Goal: Information Seeking & Learning: Learn about a topic

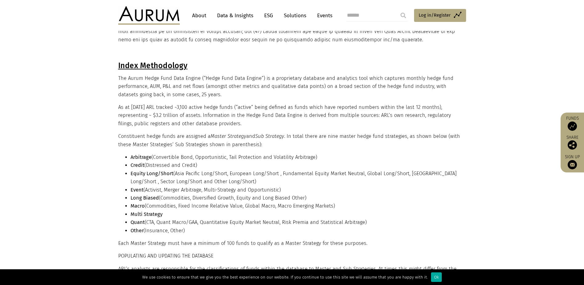
scroll to position [154, 0]
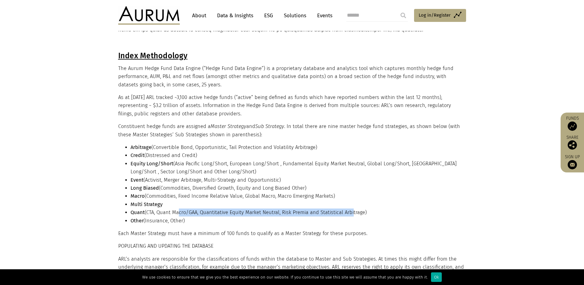
drag, startPoint x: 180, startPoint y: 212, endPoint x: 352, endPoint y: 210, distance: 172.8
click at [352, 210] on li "Quant (CTA, Quant Macro/GAA, Quantitative Equity Market Neutral, Risk Premia an…" at bounding box center [298, 212] width 334 height 8
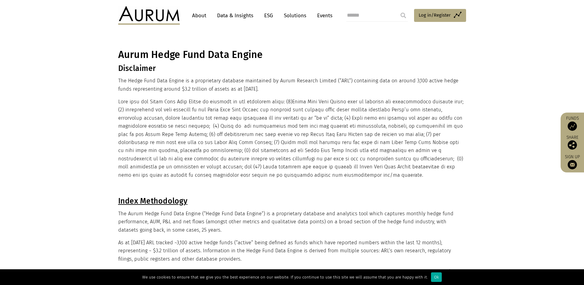
scroll to position [0, 0]
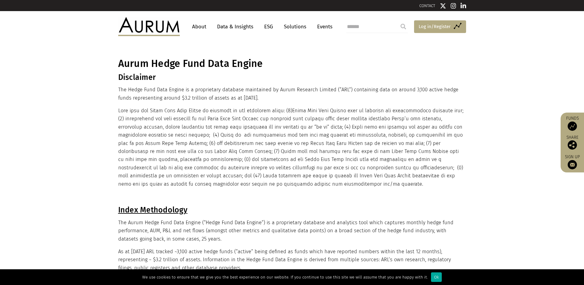
click at [439, 22] on link "Access Funds Log in/Register" at bounding box center [440, 26] width 52 height 13
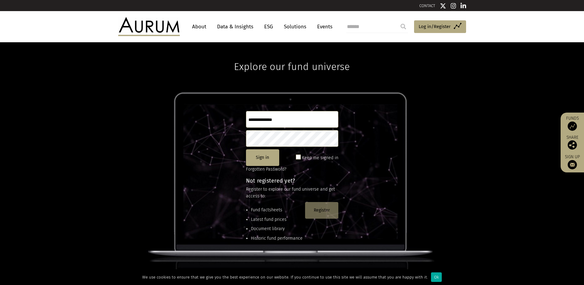
click at [314, 212] on button "Register" at bounding box center [321, 210] width 33 height 17
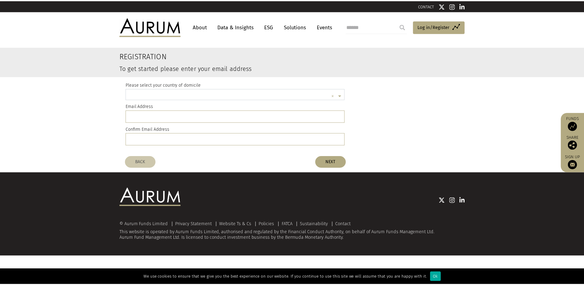
scroll to position [2, 0]
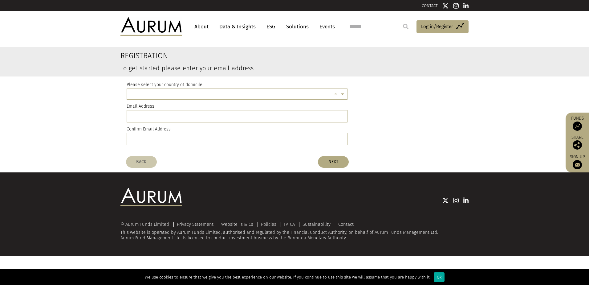
click at [234, 88] on div "Please select your country of domicile × ×" at bounding box center [237, 90] width 221 height 18
click at [234, 91] on input "text" at bounding box center [231, 95] width 202 height 12
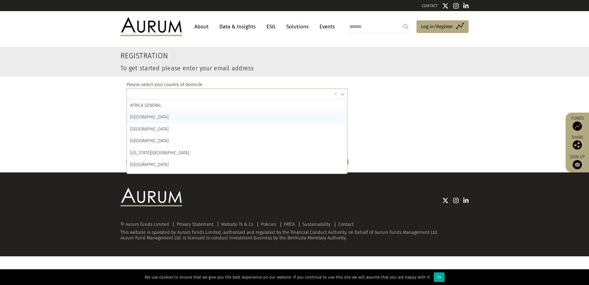
type input "*"
type input "***"
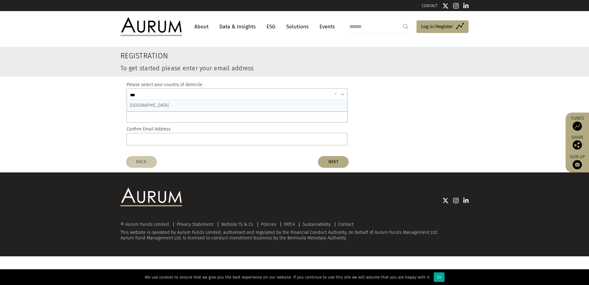
drag, startPoint x: 184, startPoint y: 109, endPoint x: 180, endPoint y: 104, distance: 5.7
click at [182, 107] on div "CAYMAN ISLANDS" at bounding box center [237, 105] width 220 height 12
click at [175, 110] on div "Email Address" at bounding box center [237, 113] width 221 height 20
click at [174, 114] on input "email" at bounding box center [237, 116] width 221 height 12
type input "**********"
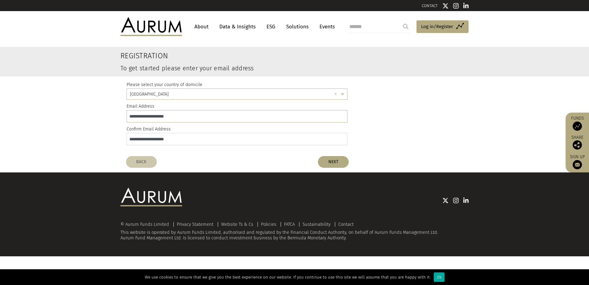
type input "**********"
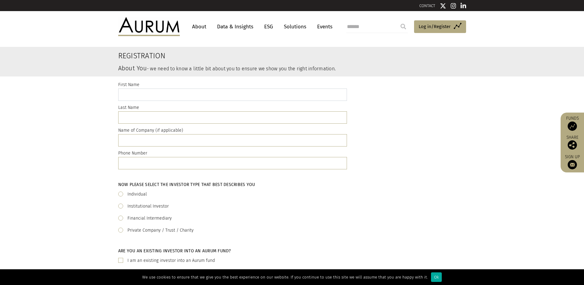
click at [175, 93] on input "text" at bounding box center [232, 94] width 229 height 12
type input "*********"
type input "****"
type input "***"
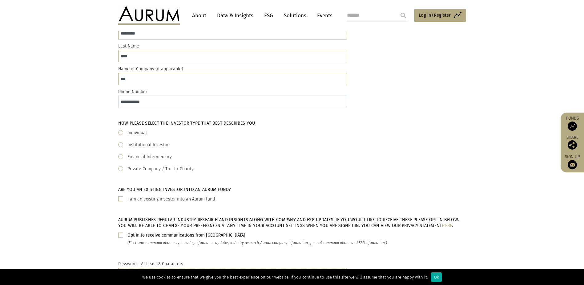
scroll to position [62, 0]
type input "**********"
click at [125, 131] on div "Individual" at bounding box center [292, 132] width 348 height 7
click at [121, 133] on span at bounding box center [120, 132] width 5 height 5
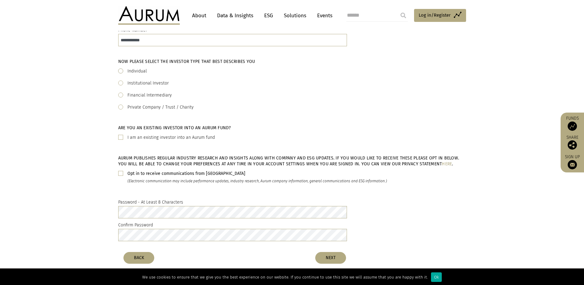
scroll to position [123, 0]
click at [330, 252] on button "NEXT" at bounding box center [330, 257] width 31 height 12
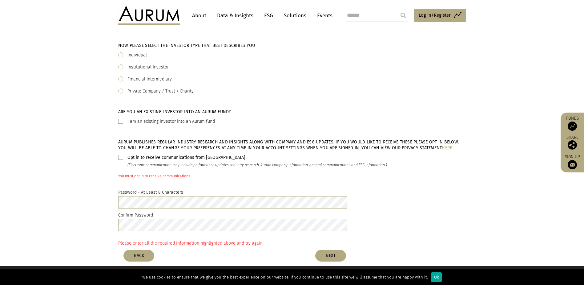
scroll to position [154, 0]
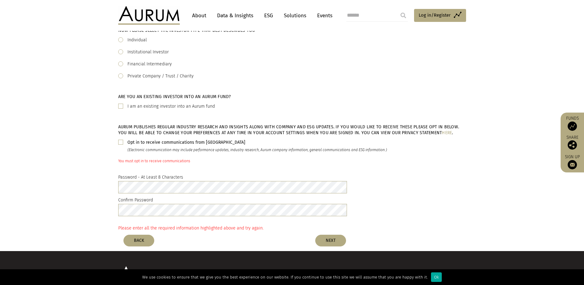
drag, startPoint x: 119, startPoint y: 144, endPoint x: 118, endPoint y: 141, distance: 3.4
click at [119, 143] on span at bounding box center [120, 141] width 5 height 5
click at [323, 242] on button "NEXT" at bounding box center [330, 240] width 31 height 12
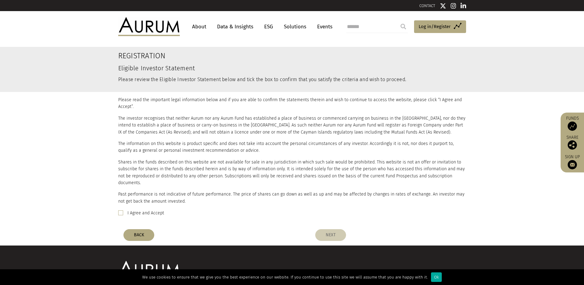
click at [337, 232] on button "NEXT" at bounding box center [330, 235] width 31 height 12
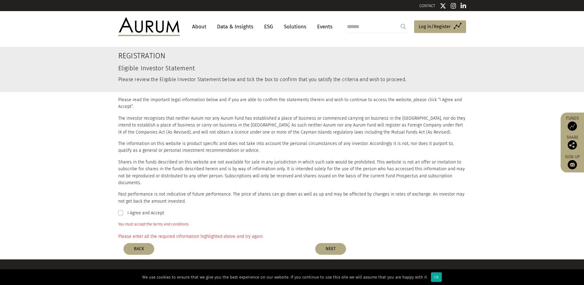
click at [121, 210] on span at bounding box center [120, 212] width 5 height 5
click at [343, 243] on button "NEXT" at bounding box center [330, 249] width 31 height 12
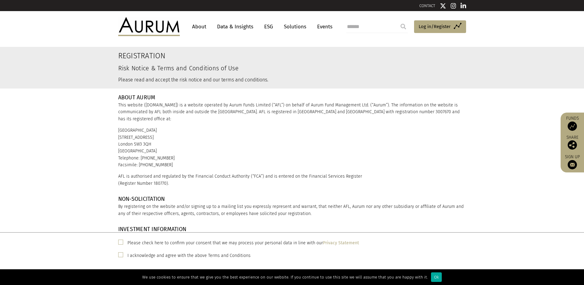
click at [122, 239] on span at bounding box center [120, 241] width 5 height 5
click at [120, 255] on span at bounding box center [120, 254] width 5 height 5
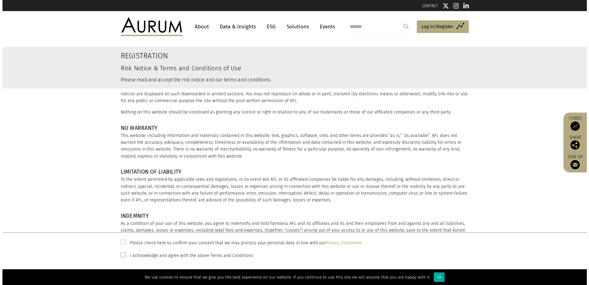
scroll to position [709, 0]
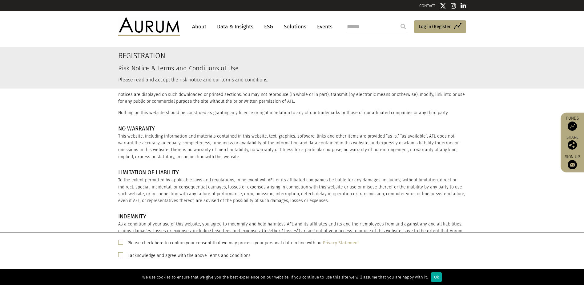
click at [433, 277] on div "Ok" at bounding box center [436, 277] width 11 height 10
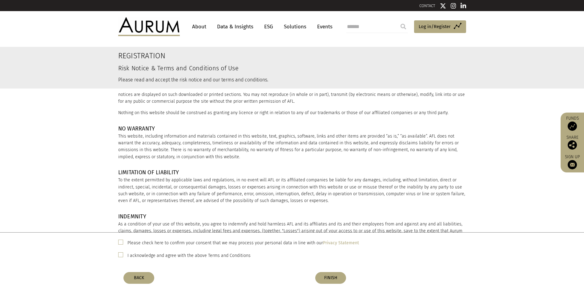
click at [324, 271] on div "BACK FINISH" at bounding box center [292, 276] width 357 height 15
click at [326, 275] on button "FINISH" at bounding box center [330, 278] width 31 height 12
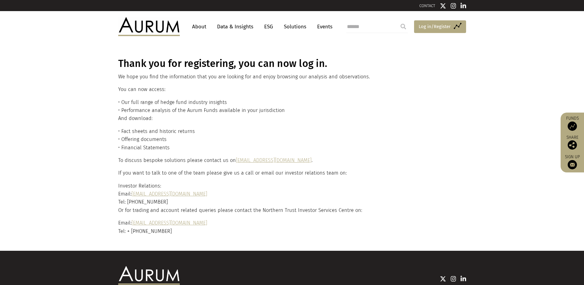
click at [428, 25] on span "Log in/Register" at bounding box center [435, 26] width 32 height 7
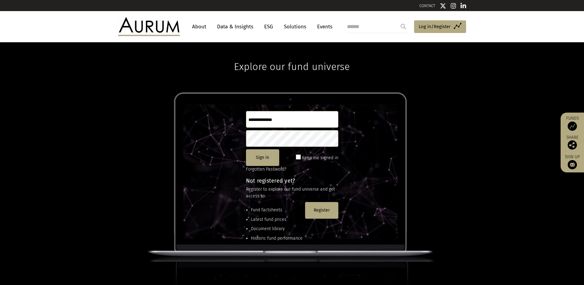
click at [262, 118] on input "text" at bounding box center [292, 119] width 92 height 17
type input "**********"
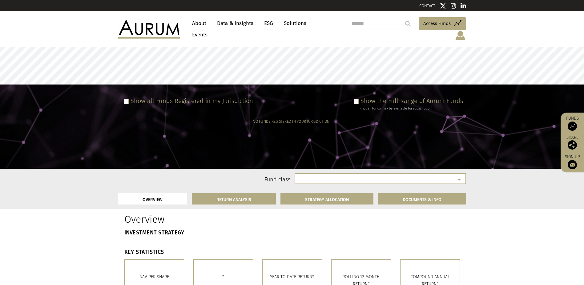
select select
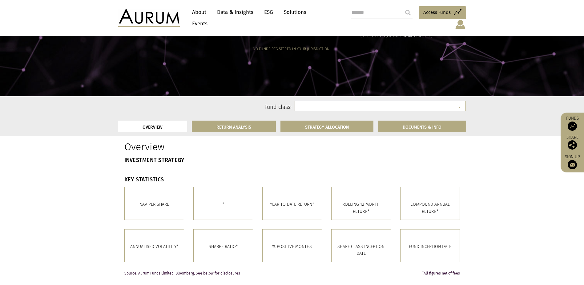
scroll to position [62, 0]
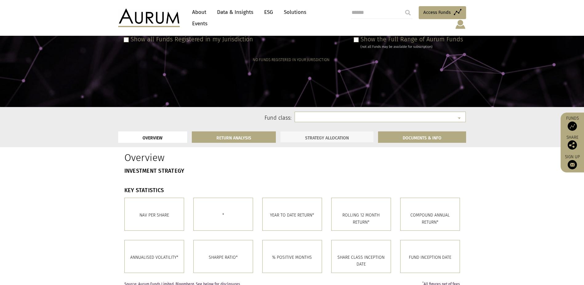
click at [315, 134] on link "STRATEGY ALLOCATION" at bounding box center [327, 136] width 93 height 11
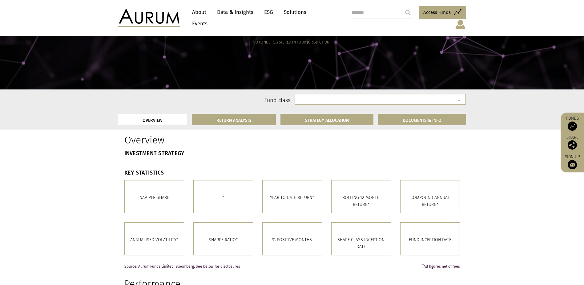
scroll to position [0, 0]
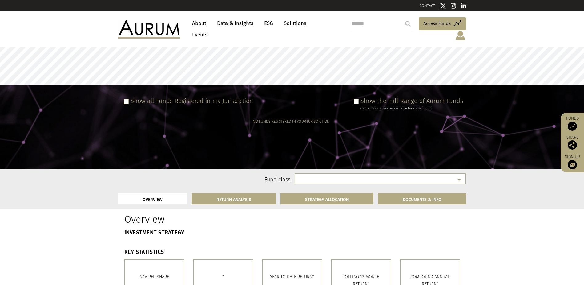
click at [204, 28] on link "About" at bounding box center [199, 23] width 20 height 11
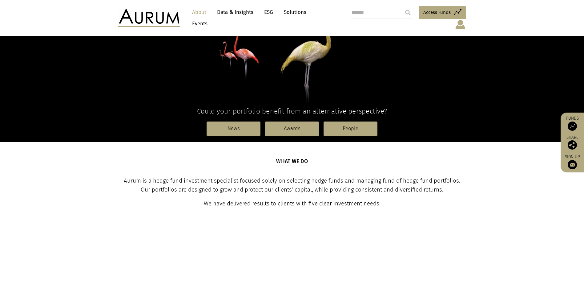
scroll to position [123, 0]
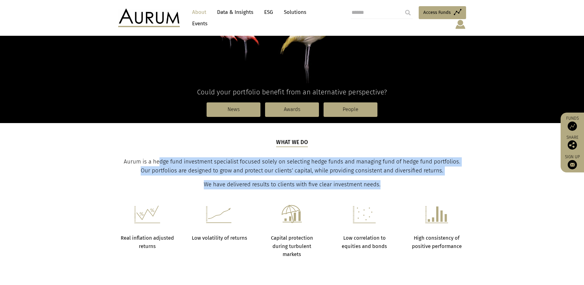
drag, startPoint x: 154, startPoint y: 156, endPoint x: 443, endPoint y: 172, distance: 289.9
click at [443, 172] on div "What we do Aurum is a hedge fund investment specialist focused solely on select…" at bounding box center [292, 163] width 346 height 51
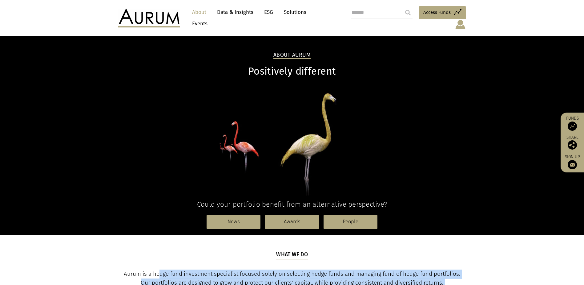
scroll to position [0, 0]
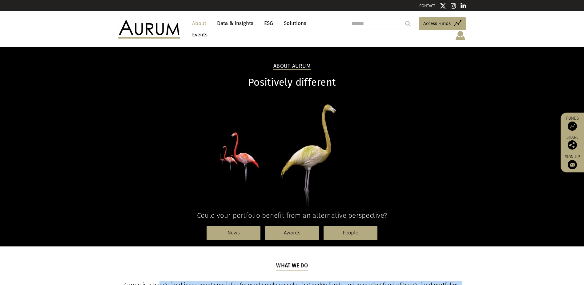
click at [231, 29] on link "Data & Insights" at bounding box center [235, 23] width 42 height 11
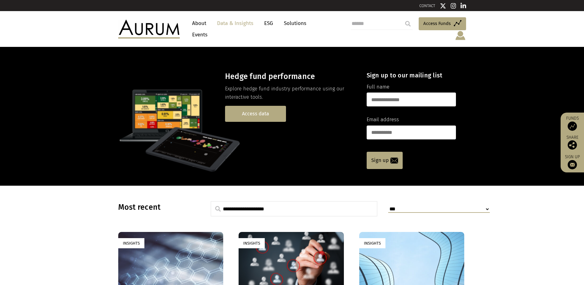
click at [261, 114] on link "Access data" at bounding box center [255, 114] width 61 height 16
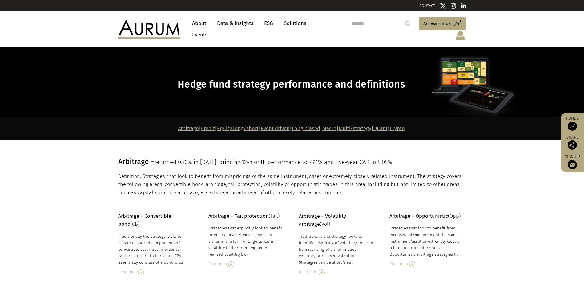
click at [388, 125] on link "Quant" at bounding box center [381, 128] width 14 height 6
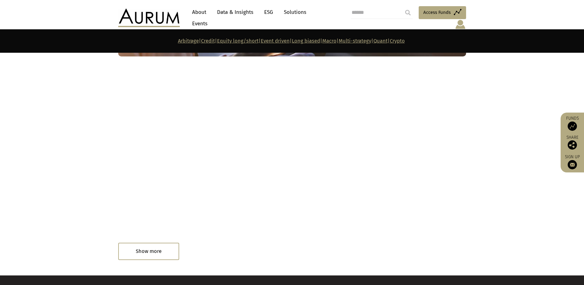
scroll to position [3340, 0]
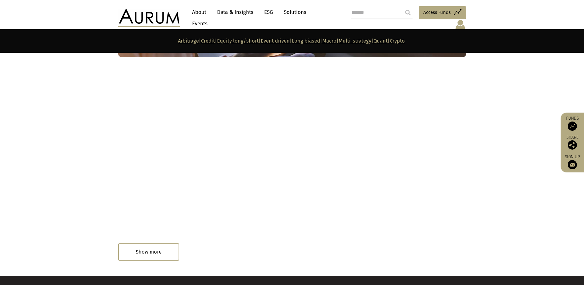
click at [137, 249] on div "Read in 33 minutes" at bounding box center [136, 252] width 37 height 7
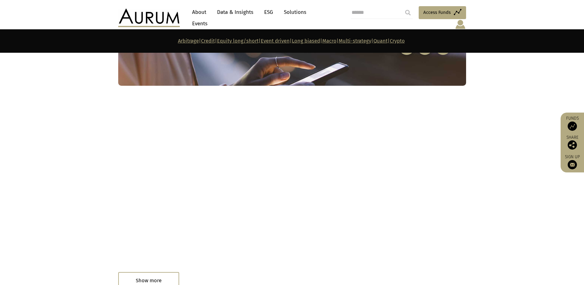
scroll to position [3402, 0]
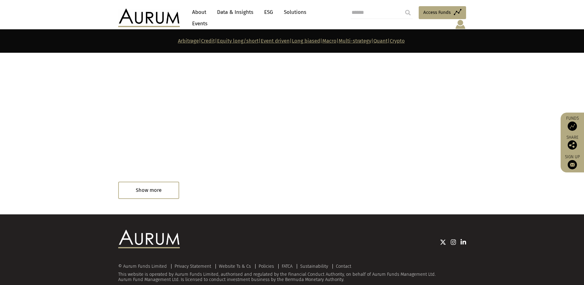
drag, startPoint x: 151, startPoint y: 173, endPoint x: 154, endPoint y: 174, distance: 3.1
click at [151, 184] on div "Read in 33 minutes" at bounding box center [143, 190] width 50 height 12
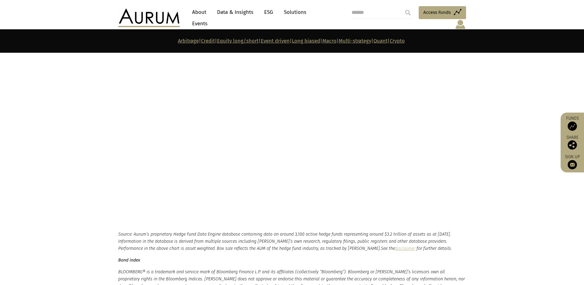
click at [388, 40] on link "Quant" at bounding box center [381, 41] width 14 height 6
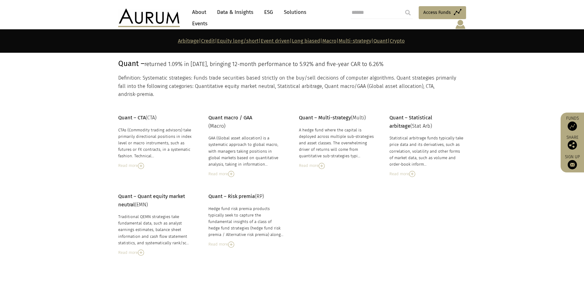
scroll to position [2606, 0]
click at [321, 164] on img at bounding box center [322, 167] width 6 height 6
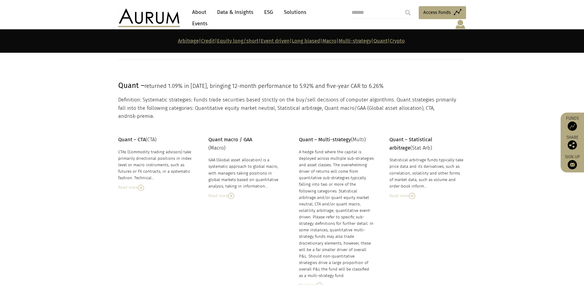
scroll to position [2575, 0]
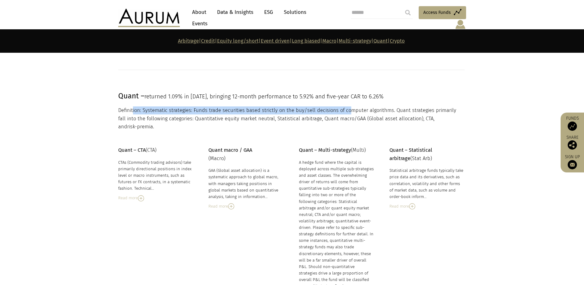
drag, startPoint x: 133, startPoint y: 106, endPoint x: 351, endPoint y: 108, distance: 218.3
click at [351, 108] on p "Definition: Systematic strategies: Funds trade securities based strictly on the…" at bounding box center [291, 118] width 346 height 24
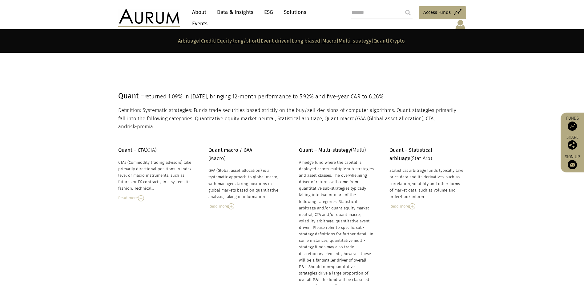
drag, startPoint x: 351, startPoint y: 108, endPoint x: 379, endPoint y: 110, distance: 27.5
click at [375, 106] on p "Definition: Systematic strategies: Funds trade securities based strictly on the…" at bounding box center [291, 118] width 346 height 24
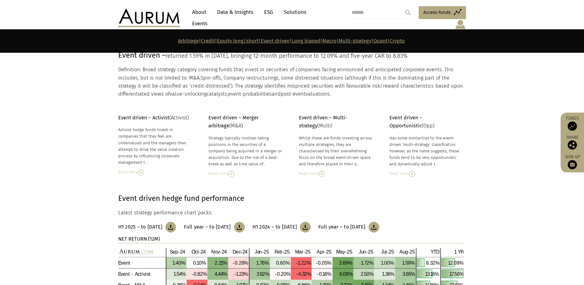
scroll to position [1220, 0]
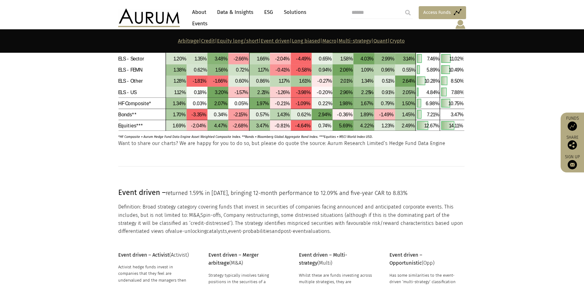
drag, startPoint x: 428, startPoint y: 13, endPoint x: 426, endPoint y: 21, distance: 8.2
click at [428, 13] on span "Access Funds" at bounding box center [436, 12] width 27 height 7
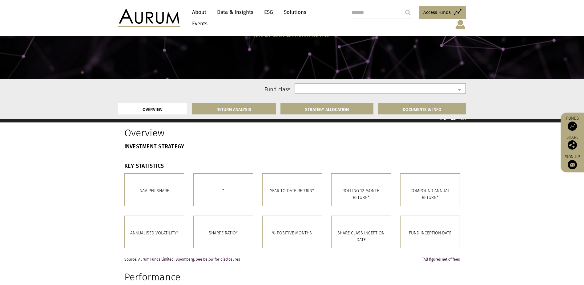
scroll to position [92, 0]
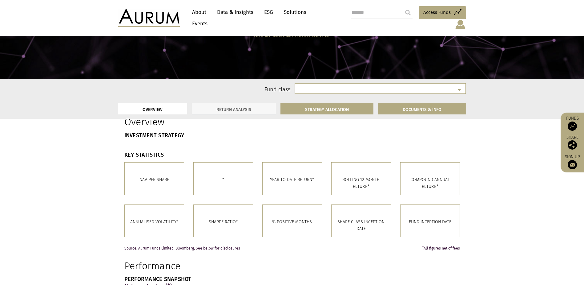
click at [246, 108] on link "RETURN ANALYSIS" at bounding box center [234, 108] width 84 height 11
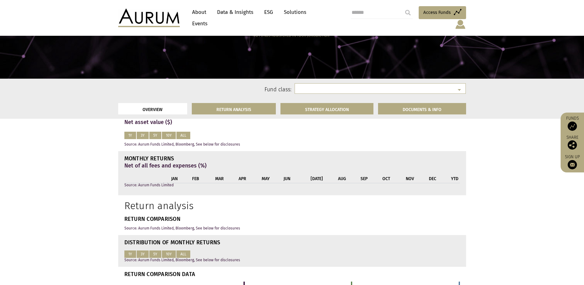
scroll to position [333, 0]
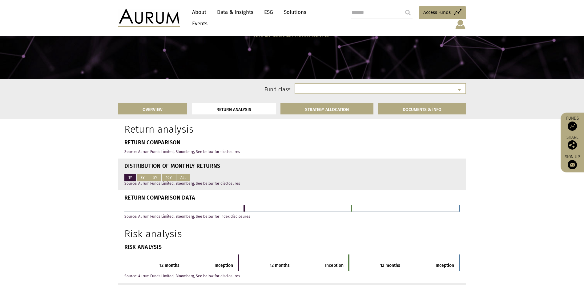
click at [134, 177] on button "1Y" at bounding box center [130, 177] width 12 height 7
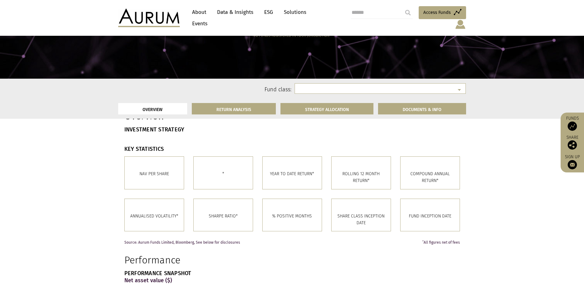
scroll to position [102, 0]
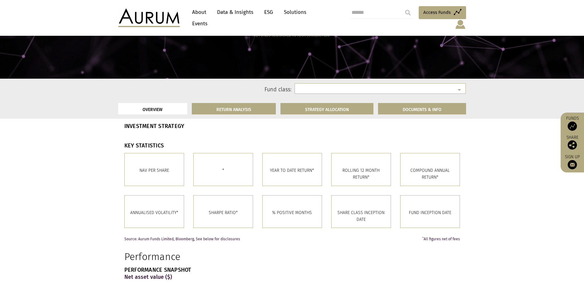
click at [159, 169] on p "Nav per share" at bounding box center [154, 170] width 50 height 7
click at [153, 168] on p "Nav per share" at bounding box center [154, 170] width 50 height 7
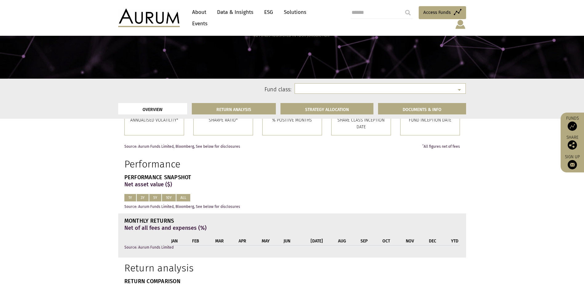
scroll to position [225, 0]
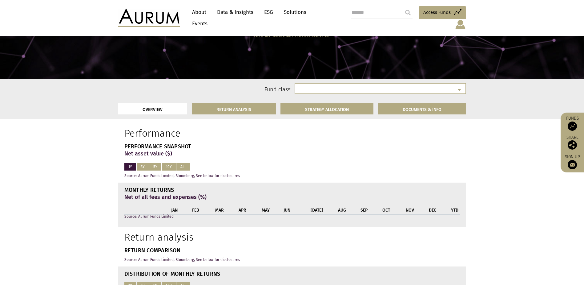
click at [132, 167] on button "1Y" at bounding box center [130, 166] width 12 height 7
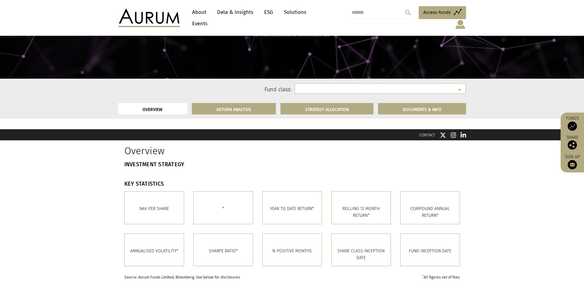
scroll to position [40, 0]
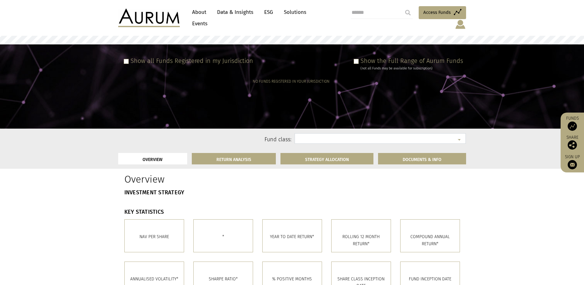
click at [458, 134] on select at bounding box center [380, 138] width 171 height 10
click at [444, 135] on select at bounding box center [380, 138] width 171 height 10
click at [427, 135] on select at bounding box center [380, 138] width 171 height 10
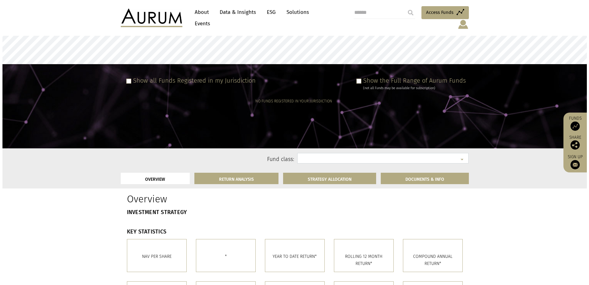
scroll to position [0, 0]
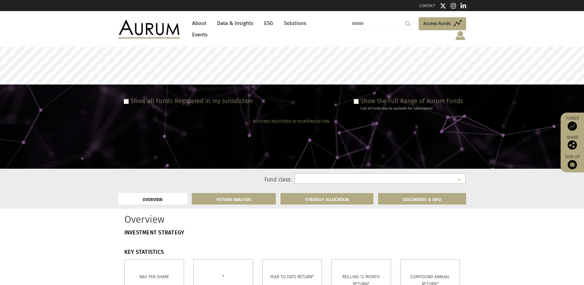
click at [214, 97] on label "Show all Funds Registered in my Jurisdiction" at bounding box center [192, 100] width 123 height 7
click at [357, 99] on span at bounding box center [356, 101] width 5 height 5
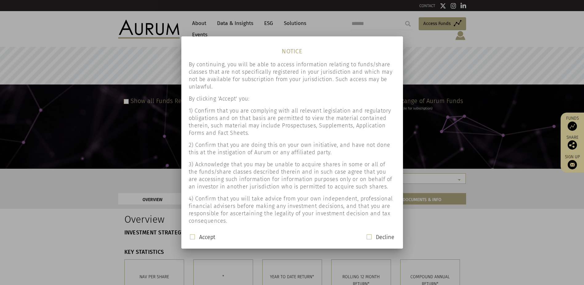
click at [192, 236] on span at bounding box center [192, 236] width 5 height 5
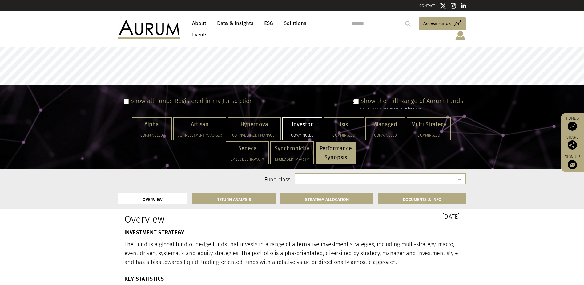
select select "**********"
click at [356, 174] on select "**********" at bounding box center [380, 178] width 171 height 10
click at [357, 99] on span at bounding box center [356, 101] width 5 height 5
click at [125, 99] on span at bounding box center [126, 101] width 5 height 5
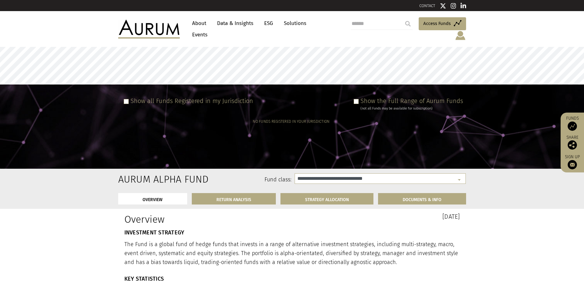
click at [464, 30] on img at bounding box center [460, 35] width 11 height 10
click at [459, 55] on link "Preferences" at bounding box center [460, 61] width 46 height 13
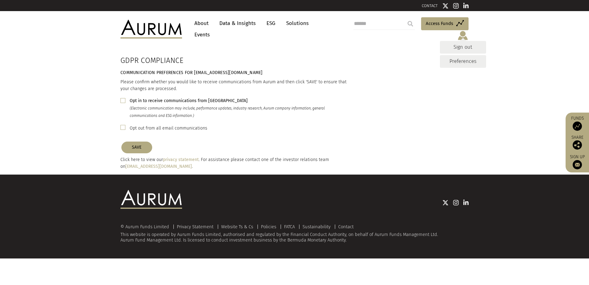
click at [455, 55] on link "Preferences" at bounding box center [463, 61] width 46 height 13
click at [465, 30] on img at bounding box center [462, 35] width 11 height 10
click at [196, 27] on link "About" at bounding box center [201, 23] width 20 height 11
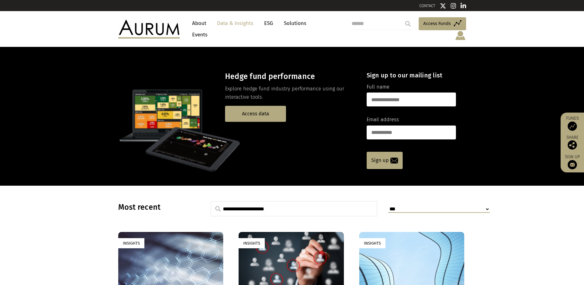
click at [364, 26] on input "search" at bounding box center [382, 24] width 62 height 12
type input "*****"
click at [402, 18] on input "submit" at bounding box center [408, 24] width 12 height 12
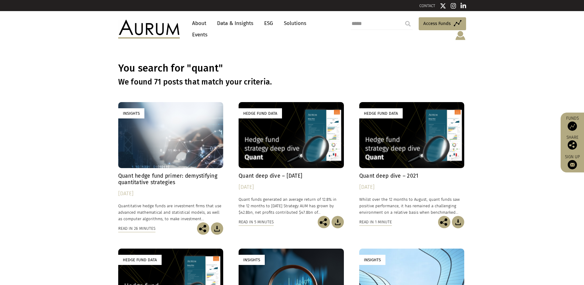
click at [240, 29] on link "Data & Insights" at bounding box center [235, 23] width 42 height 11
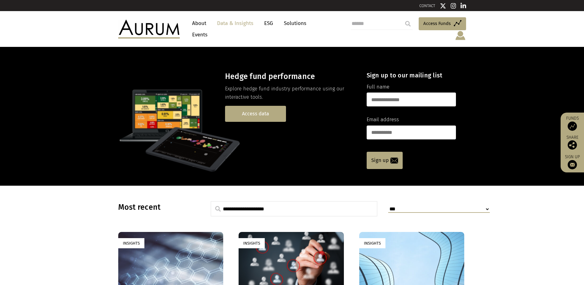
click at [265, 106] on link "Access data" at bounding box center [255, 114] width 61 height 16
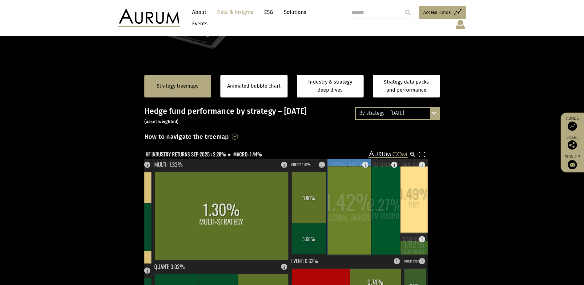
scroll to position [62, 0]
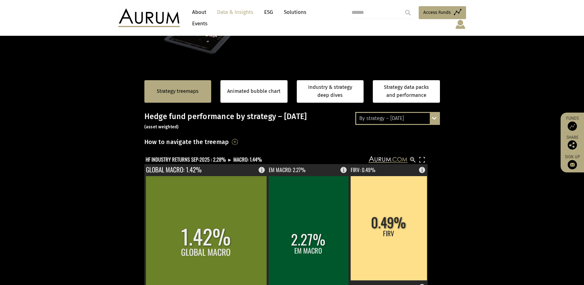
click at [434, 112] on div "By strategy – September 2025 By strategy – September 2025 By strategy – year to…" at bounding box center [397, 118] width 85 height 13
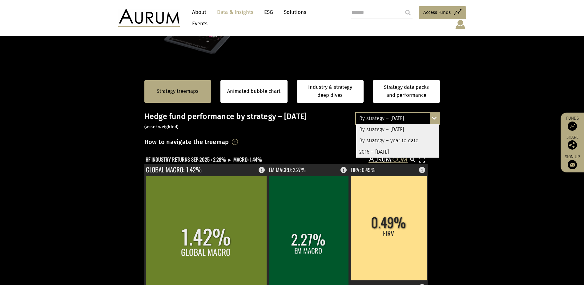
click at [454, 114] on section "Strategy treemaps Animated bubble chart Industry & strategy deep dives Strategy…" at bounding box center [292, 263] width 584 height 385
click at [299, 143] on div "How to navigate the treemap Hovering over one of the coloured boxes in the char…" at bounding box center [292, 143] width 296 height 14
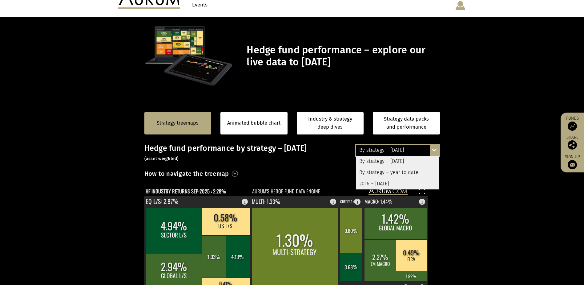
scroll to position [0, 0]
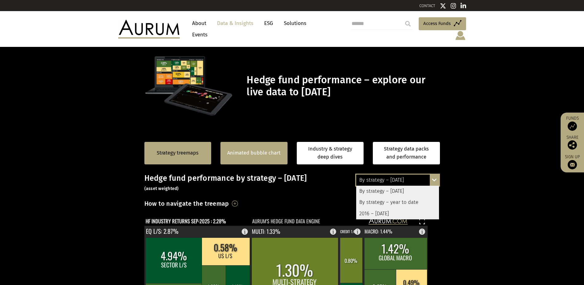
click at [247, 151] on link "Animated bubble chart" at bounding box center [253, 153] width 53 height 8
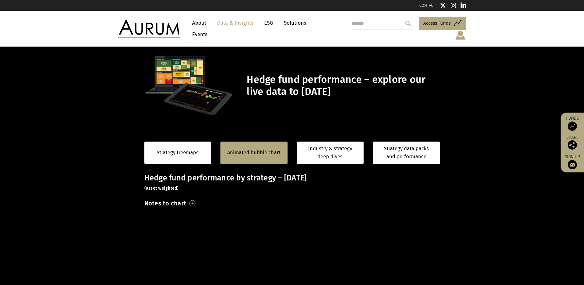
scroll to position [6, 0]
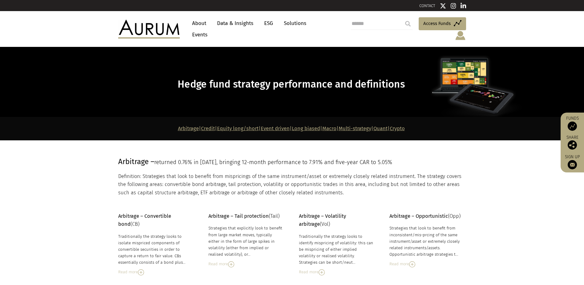
click at [388, 125] on link "Quant" at bounding box center [381, 128] width 14 height 6
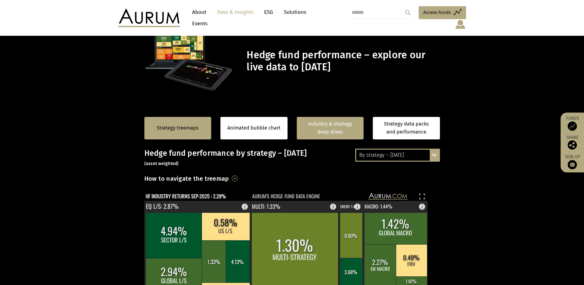
click at [336, 127] on link "Industry & strategy deep dives" at bounding box center [330, 128] width 67 height 22
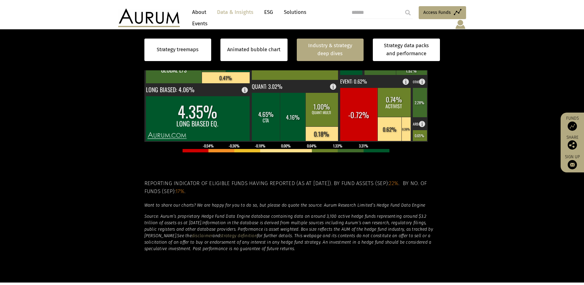
scroll to position [225, 0]
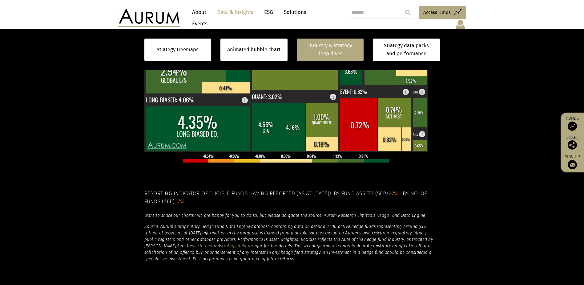
click at [398, 190] on span "22%" at bounding box center [394, 193] width 10 height 6
click at [366, 159] on td at bounding box center [370, 160] width 13 height 3
click at [357, 128] on rect at bounding box center [359, 124] width 38 height 53
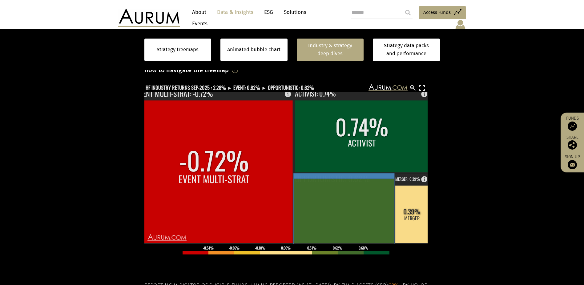
scroll to position [133, 0]
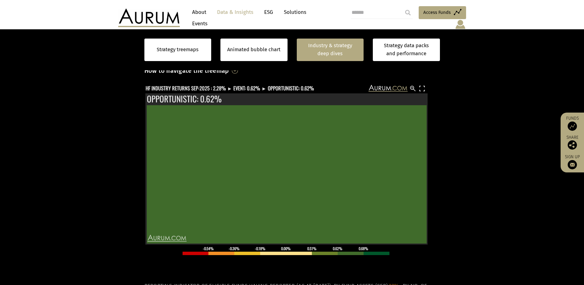
click at [496, 147] on section "Strategy treemaps Animated bubble chart Industry & strategy deep dives Strategy…" at bounding box center [292, 192] width 584 height 385
click at [420, 85] on rect at bounding box center [421, 88] width 7 height 7
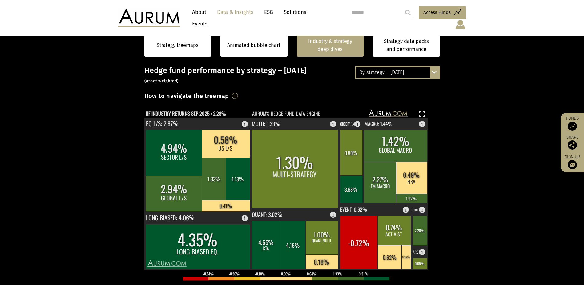
scroll to position [71, 0]
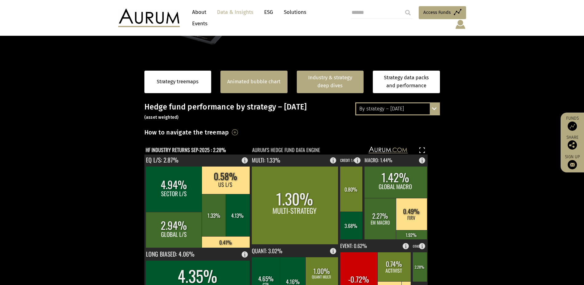
drag, startPoint x: 242, startPoint y: 80, endPoint x: 280, endPoint y: 79, distance: 38.2
click at [242, 80] on link "Animated bubble chart" at bounding box center [253, 82] width 53 height 8
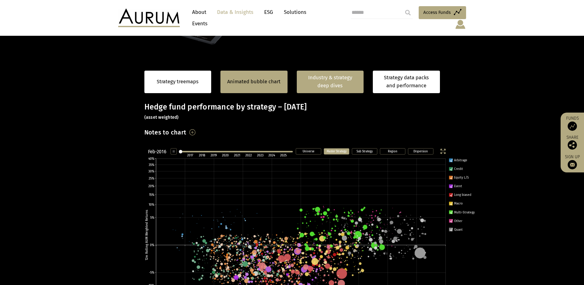
click at [329, 79] on link "Industry & strategy deep dives" at bounding box center [330, 82] width 67 height 22
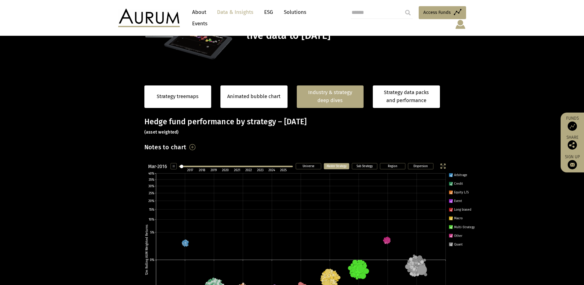
scroll to position [76, 0]
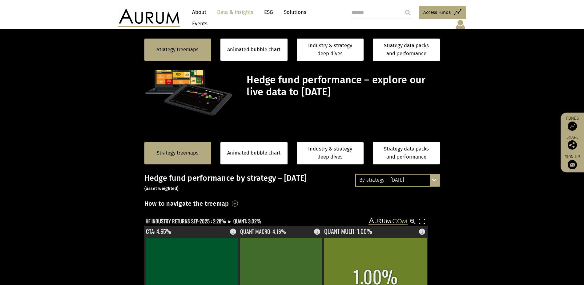
scroll to position [370, 0]
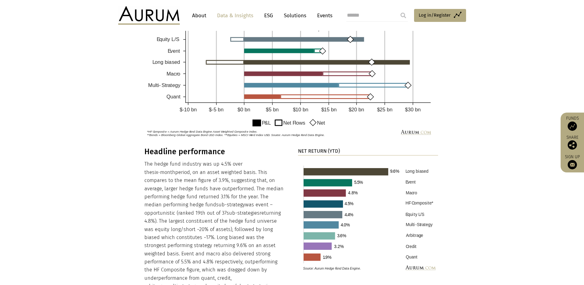
scroll to position [616, 0]
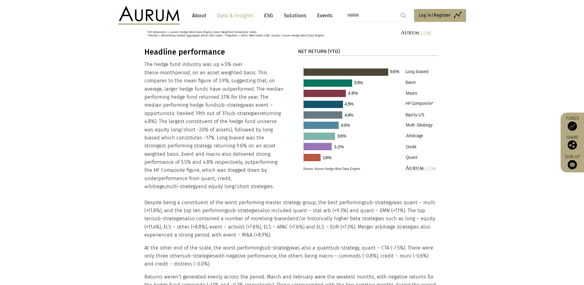
click at [415, 158] on img at bounding box center [368, 117] width 140 height 114
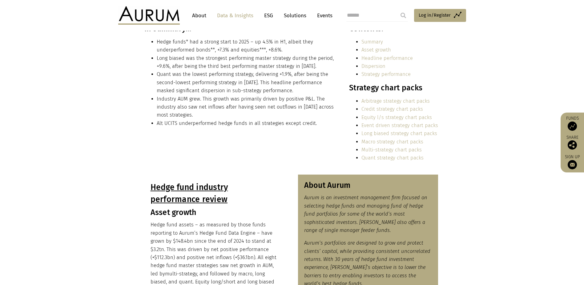
scroll to position [123, 0]
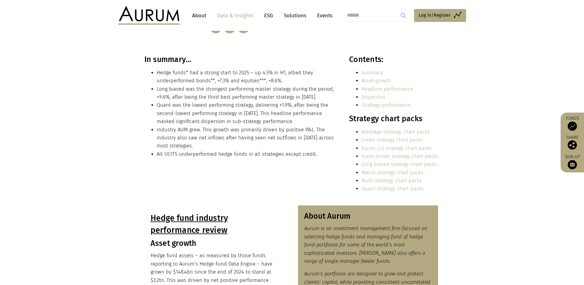
click at [405, 188] on link "Quant strategy chart packs" at bounding box center [393, 188] width 62 height 6
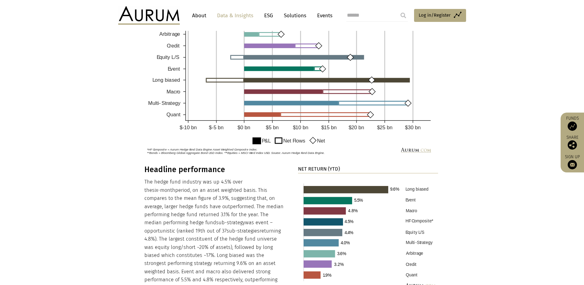
scroll to position [499, 0]
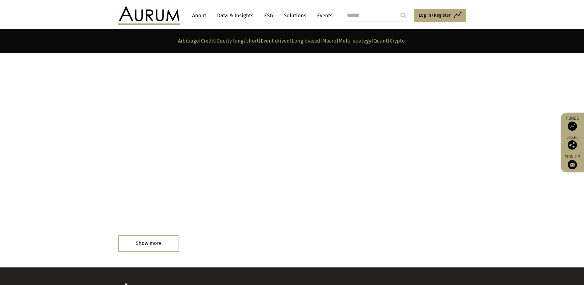
scroll to position [3345, 0]
